Goal: Task Accomplishment & Management: Manage account settings

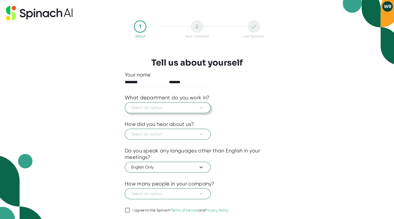
click at [202, 107] on icon at bounding box center [200, 108] width 3 height 2
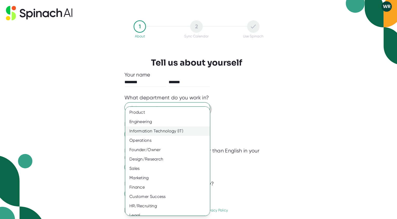
click at [155, 132] on div "Information Technology (IT)" at bounding box center [169, 130] width 89 height 9
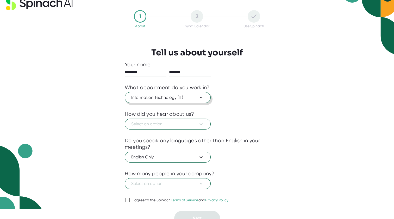
scroll to position [16, 0]
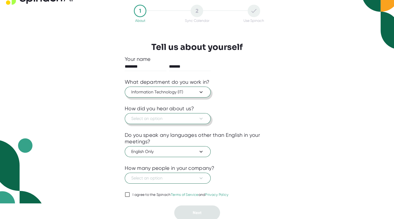
click at [206, 117] on button "Select an option" at bounding box center [168, 118] width 86 height 11
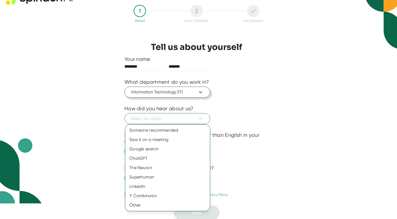
click at [272, 102] on div at bounding box center [198, 109] width 397 height 219
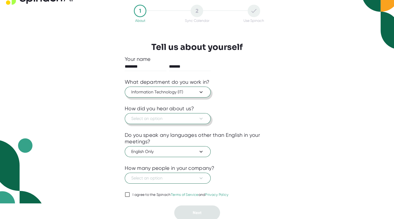
click at [190, 118] on span "Select an option" at bounding box center [167, 118] width 73 height 6
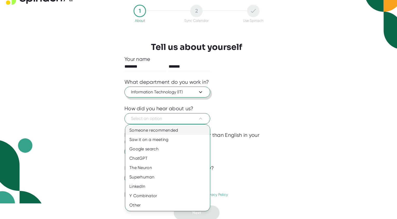
click at [161, 131] on div "Someone recommended" at bounding box center [167, 130] width 85 height 9
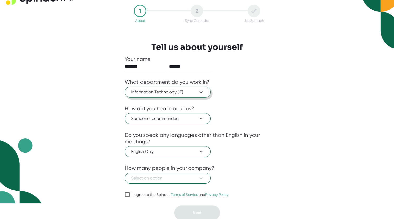
click at [265, 148] on div "English Only" at bounding box center [197, 151] width 144 height 12
click at [203, 177] on icon at bounding box center [201, 178] width 6 height 6
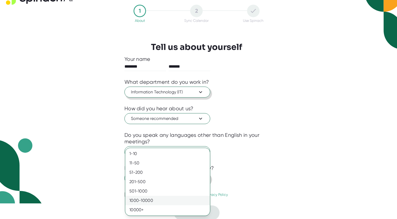
click at [150, 198] on div "1000-10000" at bounding box center [167, 200] width 85 height 9
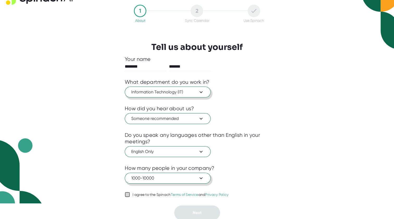
click at [127, 195] on input "I agree to the Spinach Terms of Service and Privacy Policy" at bounding box center [127, 194] width 5 height 6
checkbox input "true"
click at [197, 212] on span "Next" at bounding box center [196, 212] width 9 height 5
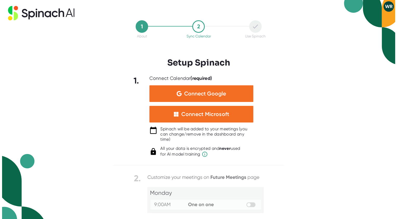
scroll to position [0, 0]
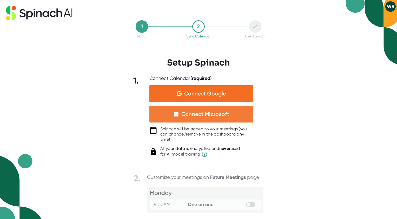
click at [200, 111] on div "Connect Microsoft" at bounding box center [206, 114] width 48 height 7
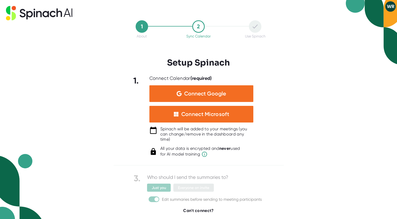
scroll to position [80, 0]
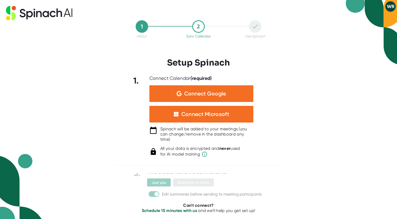
click at [281, 127] on div "1. Connect Calendar (required) Connect Google Connect Microsoft Spinach will be…" at bounding box center [199, 116] width 170 height 82
click at [312, 87] on div "1 About 2 Sync Calendar Use Spinach Setup Spinach 1. Connect Calendar (required…" at bounding box center [198, 109] width 397 height 219
drag, startPoint x: 299, startPoint y: 82, endPoint x: 288, endPoint y: 73, distance: 14.3
click at [299, 82] on div "1 About 2 Sync Calendar Use Spinach Setup Spinach 1. Connect Calendar (required…" at bounding box center [198, 109] width 397 height 219
